Goal: Navigation & Orientation: Find specific page/section

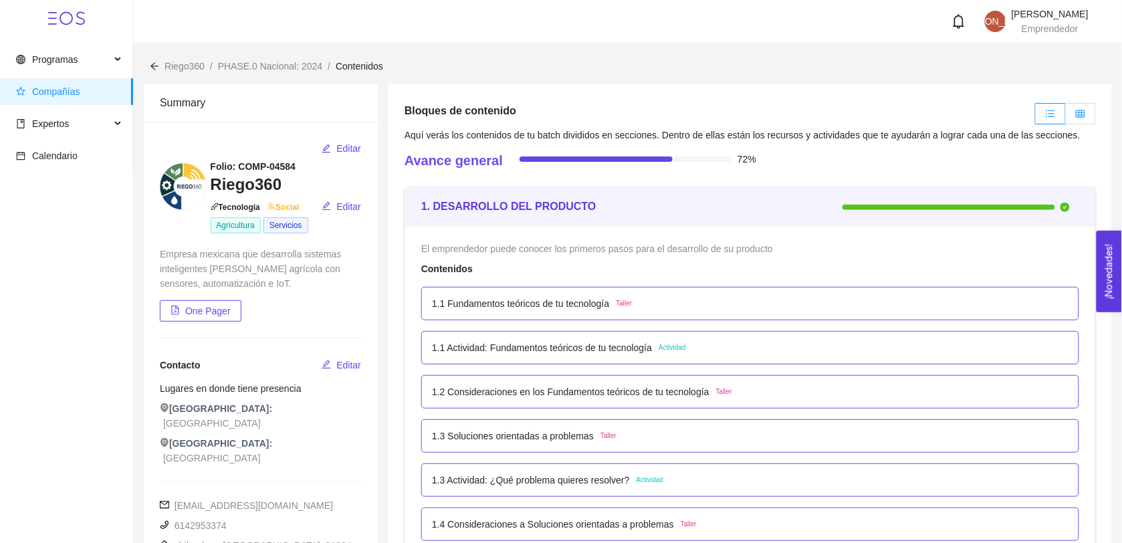
click at [1084, 112] on icon "table" at bounding box center [1080, 113] width 9 height 9
click at [1066, 117] on input "radio" at bounding box center [1066, 117] width 0 height 0
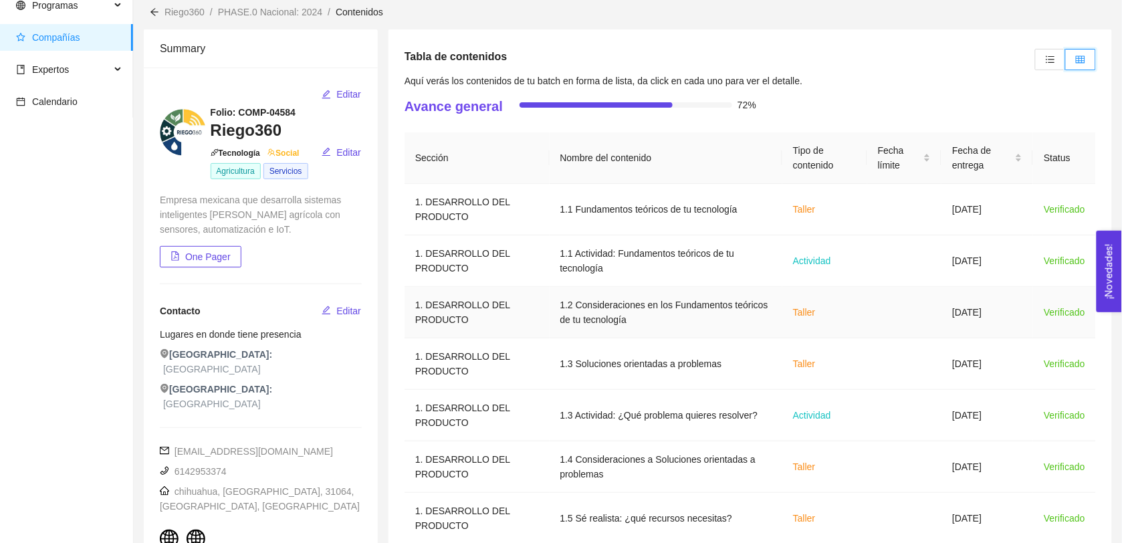
scroll to position [435, 0]
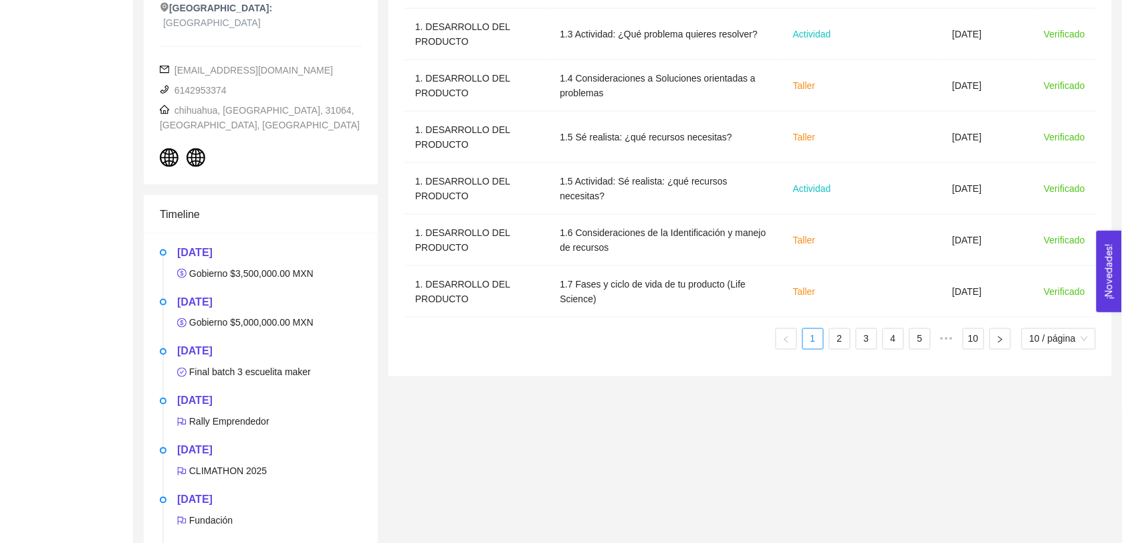
click at [836, 352] on div "Sección Nombre del contenido Tipo de contenido Fecha límite Fecha de entrega St…" at bounding box center [751, 55] width 692 height 609
click at [837, 342] on link "2" at bounding box center [840, 339] width 20 height 20
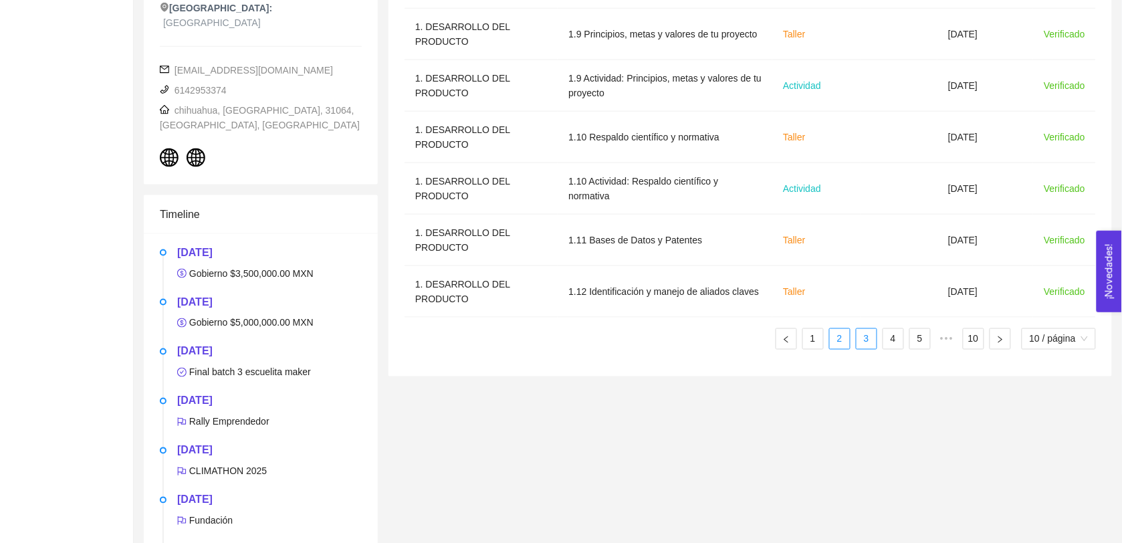
click at [864, 343] on link "3" at bounding box center [867, 339] width 20 height 20
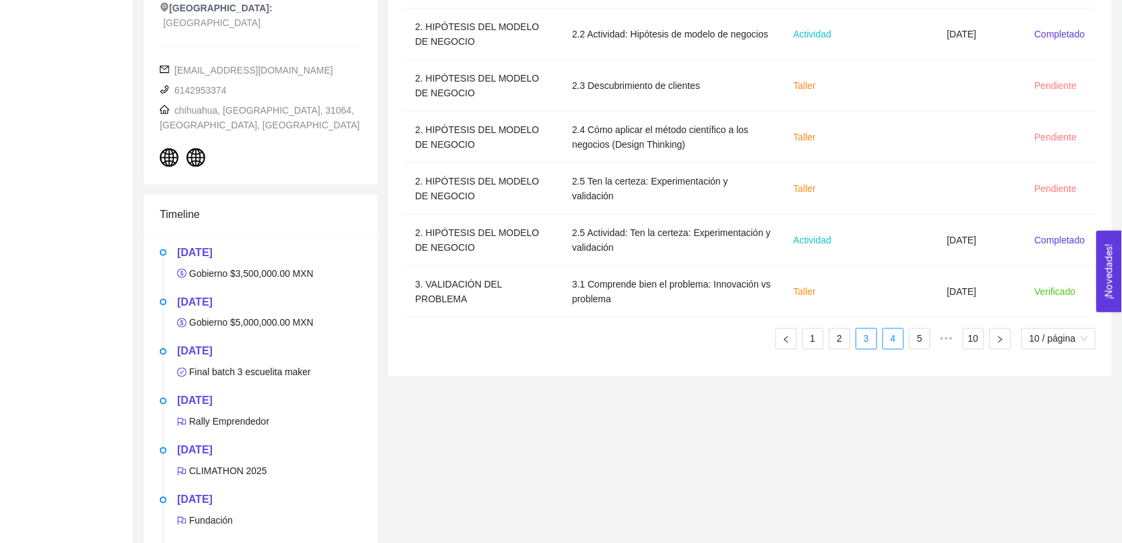
click at [890, 343] on link "4" at bounding box center [894, 339] width 20 height 20
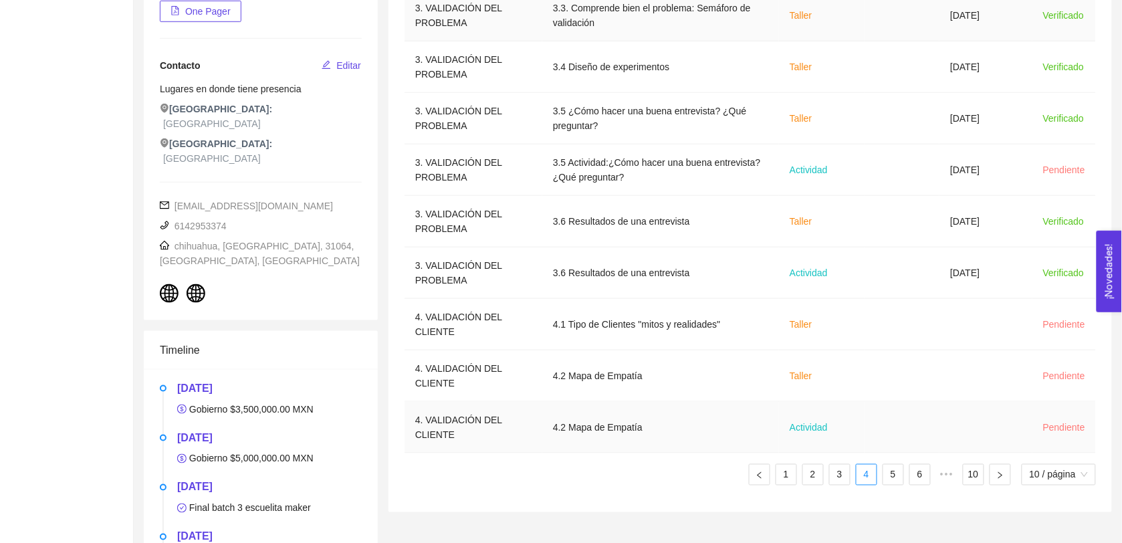
scroll to position [352, 0]
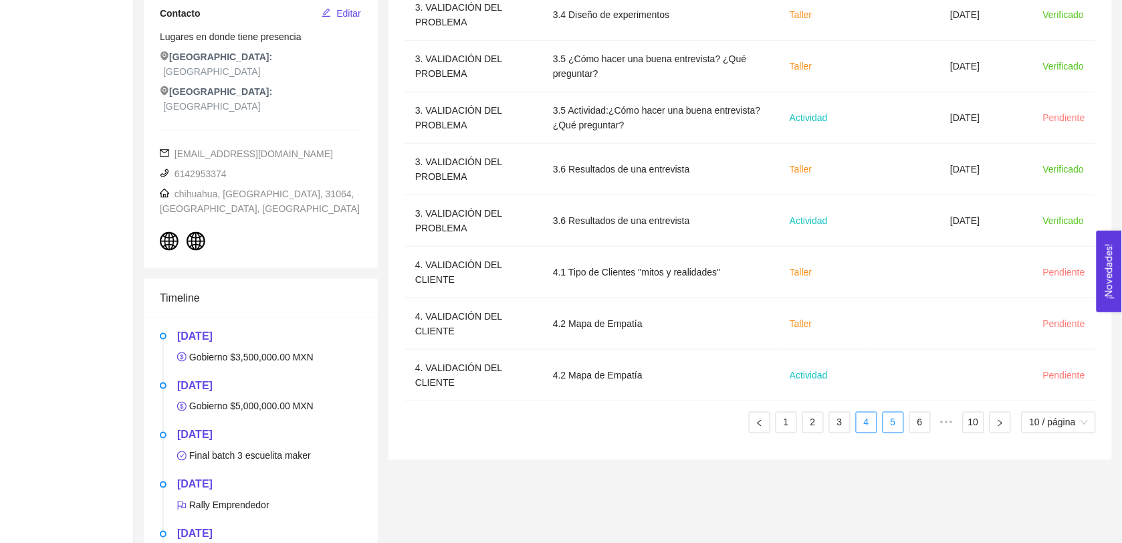
click at [897, 416] on link "5" at bounding box center [894, 423] width 20 height 20
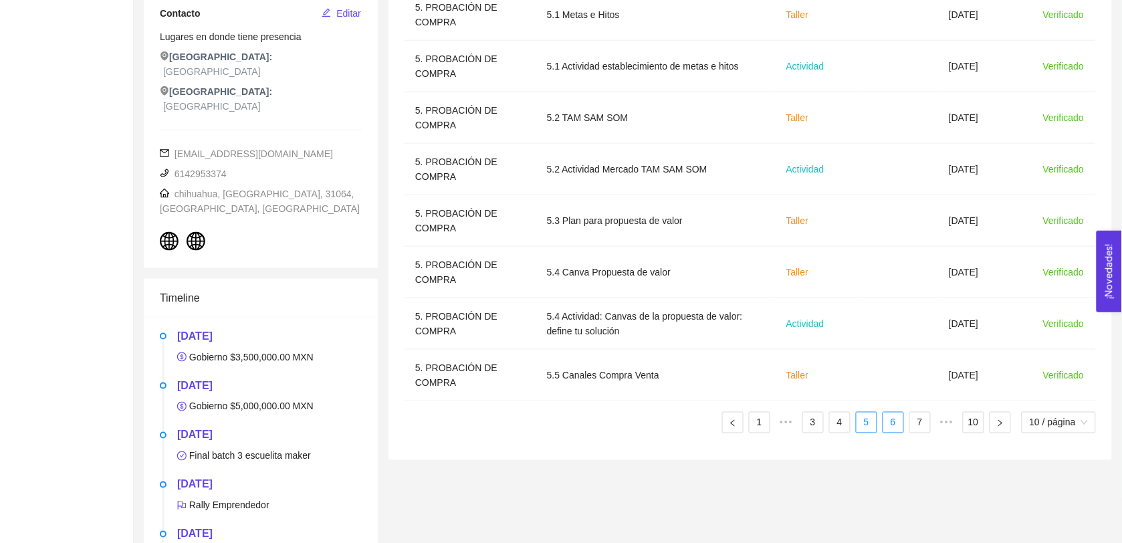
click at [888, 418] on link "6" at bounding box center [894, 423] width 20 height 20
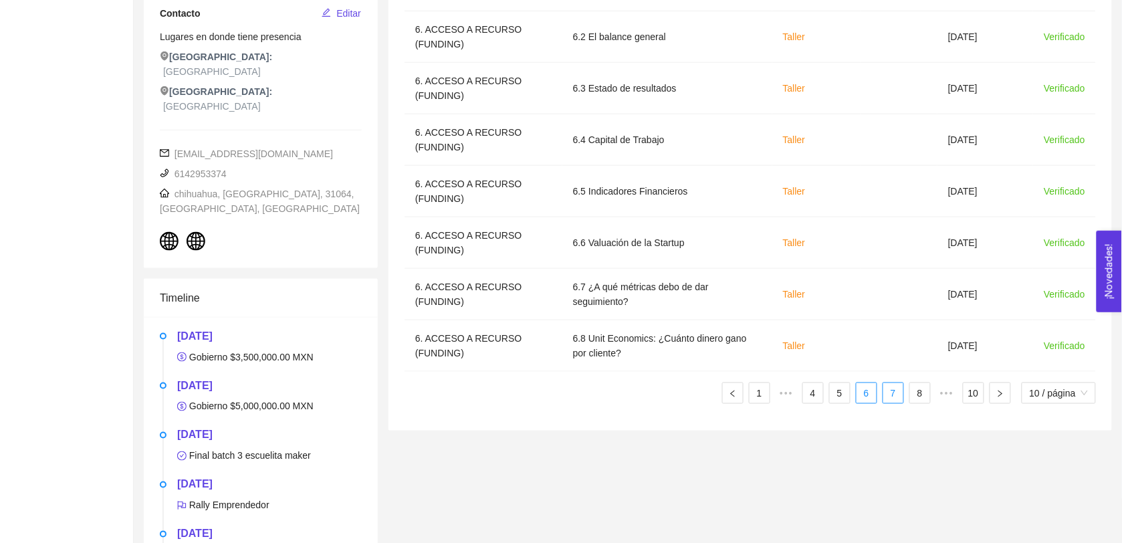
click at [895, 399] on link "7" at bounding box center [894, 393] width 20 height 20
click at [895, 399] on div "Tabla de contenidos Aquí verás los contenidos de tu batch en forma de lista, da…" at bounding box center [750, 189] width 734 height 914
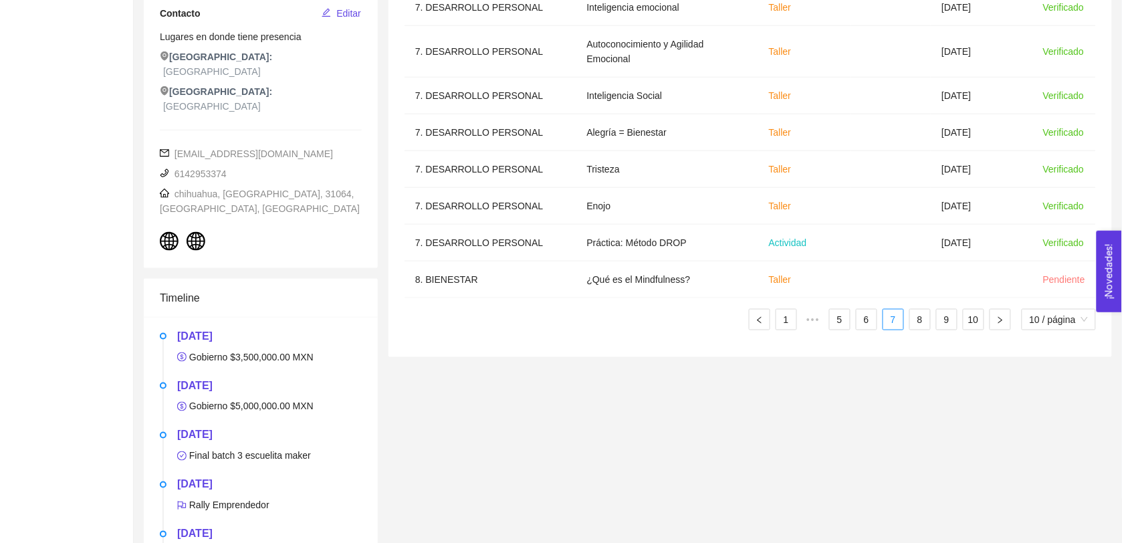
drag, startPoint x: 895, startPoint y: 399, endPoint x: 840, endPoint y: 412, distance: 56.5
click at [840, 412] on div "Tabla de contenidos Aquí verás los contenidos de tu batch en forma de lista, da…" at bounding box center [750, 189] width 734 height 914
click at [923, 318] on link "8" at bounding box center [920, 320] width 20 height 20
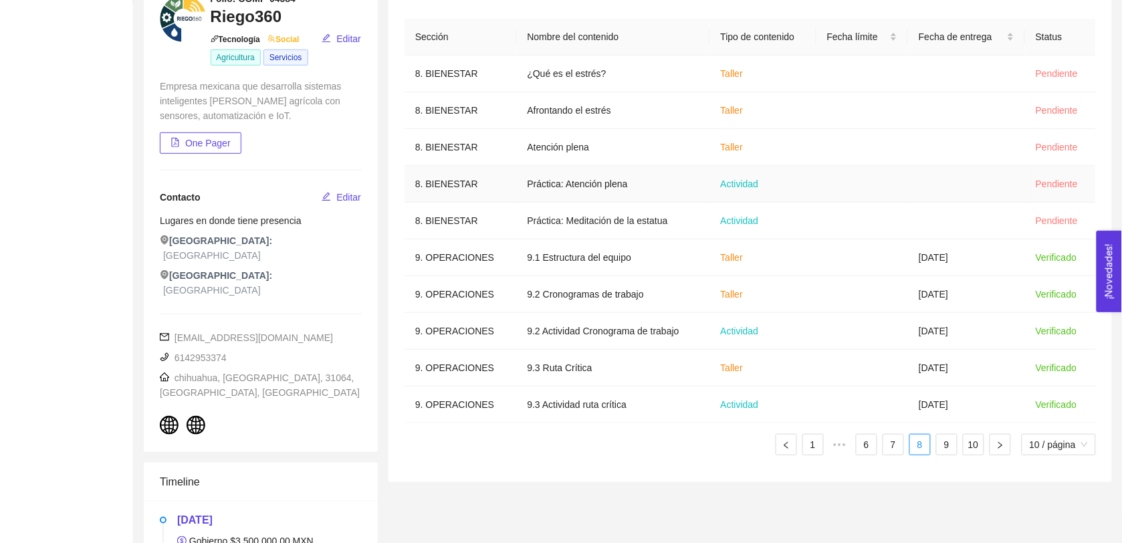
scroll to position [185, 0]
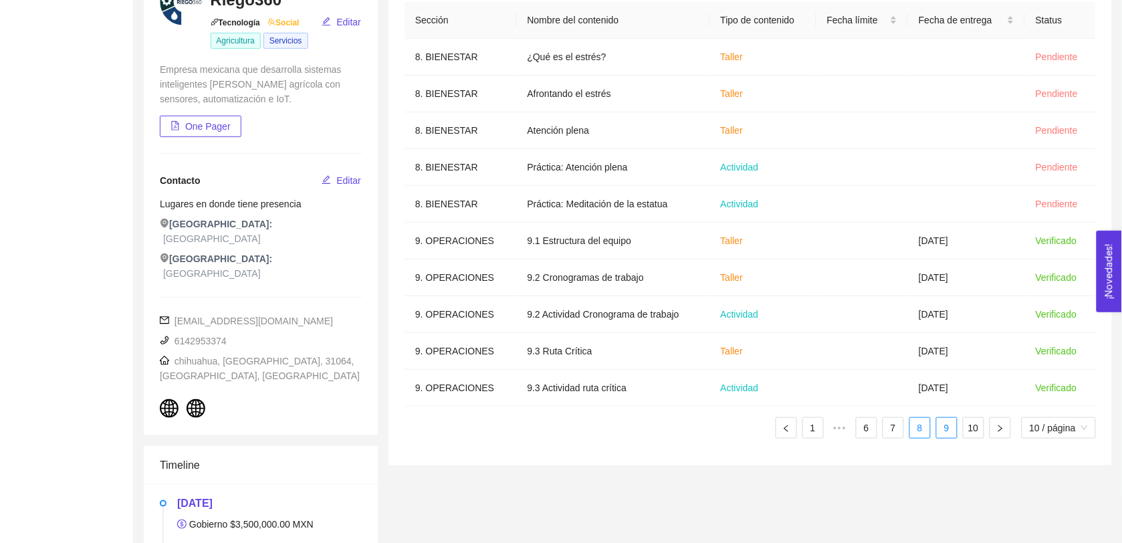
click at [938, 429] on link "9" at bounding box center [947, 428] width 20 height 20
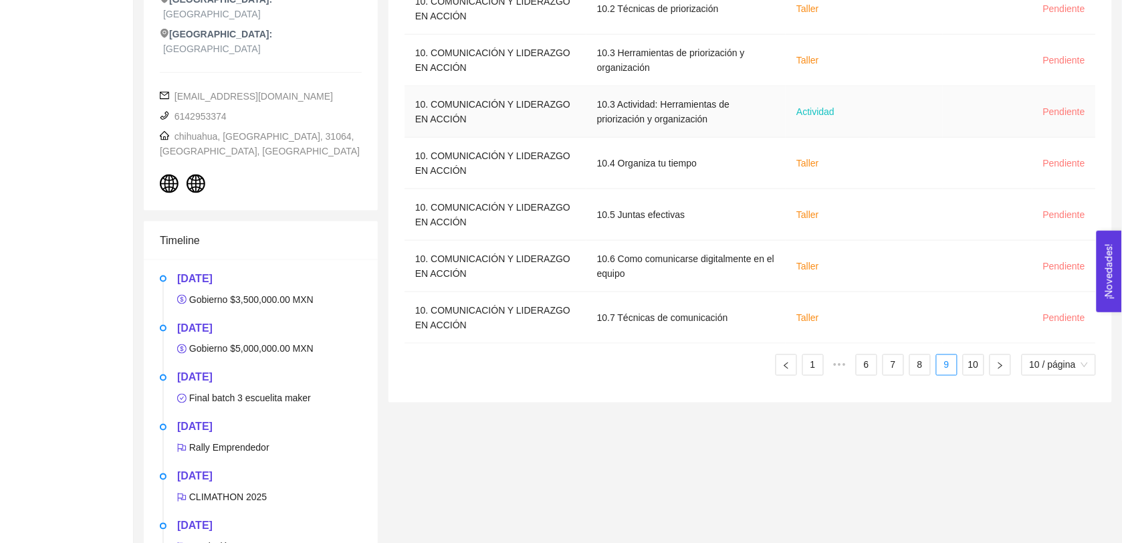
scroll to position [435, 0]
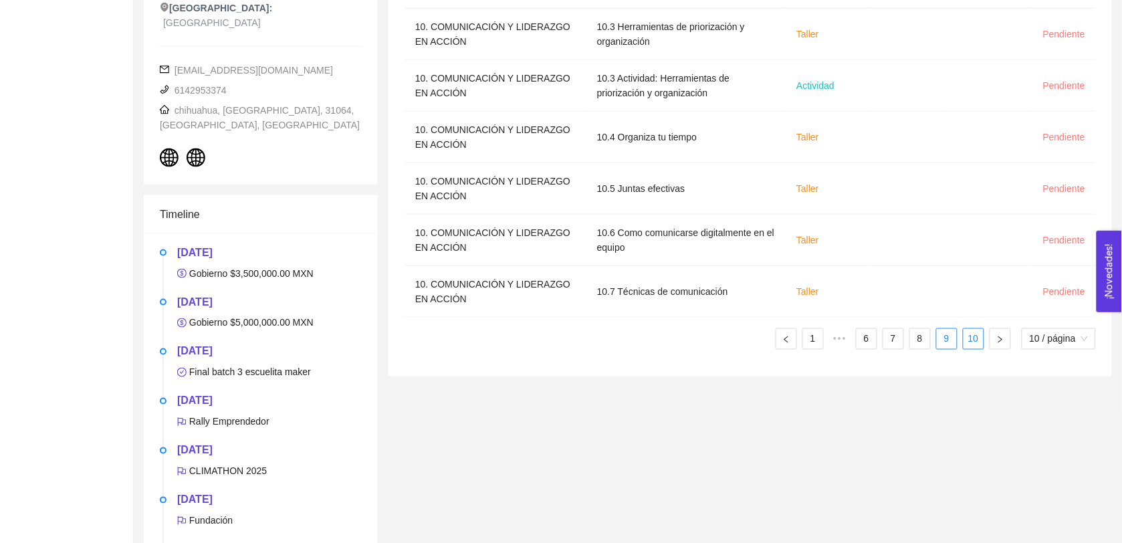
click at [971, 338] on link "10" at bounding box center [974, 339] width 20 height 20
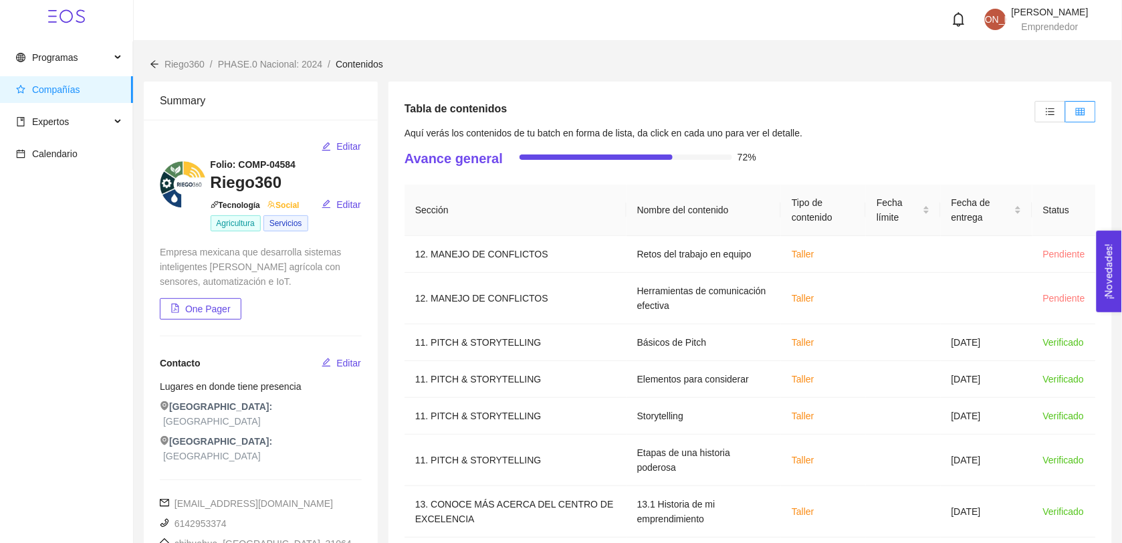
scroll to position [0, 0]
